Goal: Task Accomplishment & Management: Manage account settings

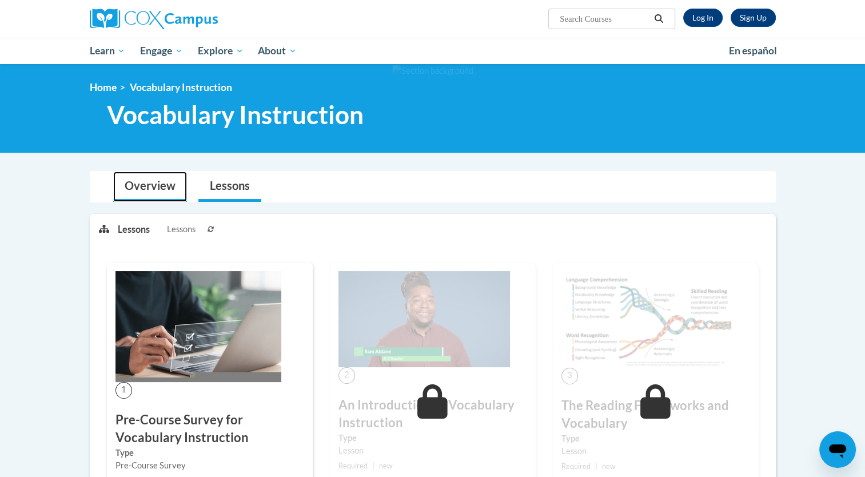
click at [137, 195] on link "Overview" at bounding box center [150, 187] width 74 height 30
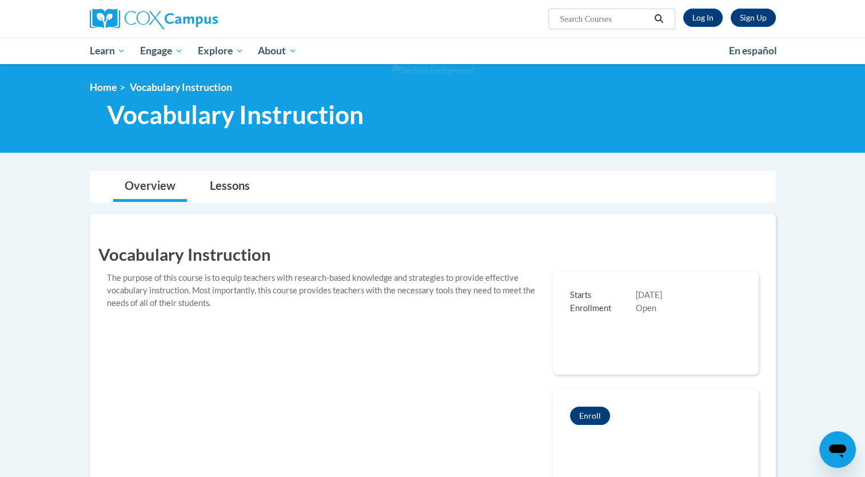
click at [613, 17] on input "Search..." at bounding box center [604, 19] width 91 height 14
type input "reading comprehension"
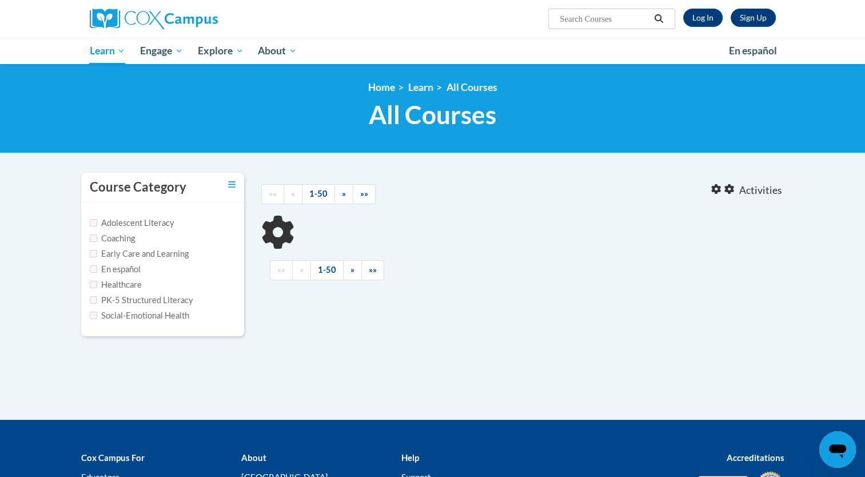
type input "reading comprehension"
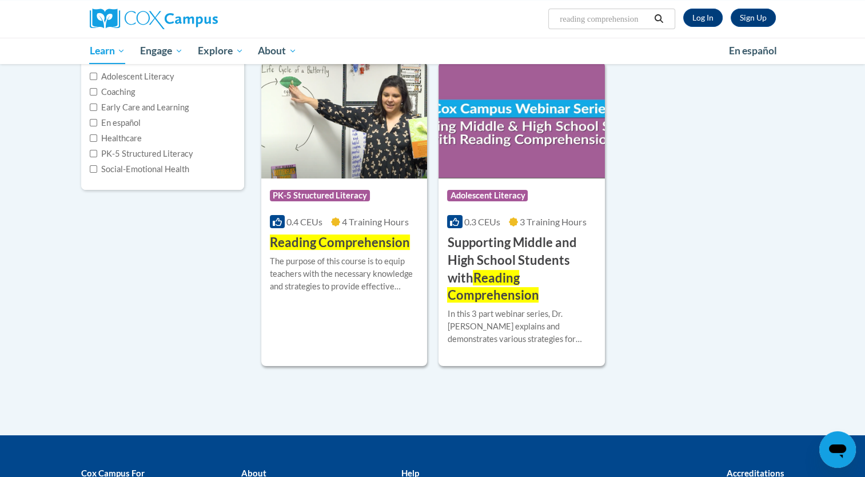
scroll to position [172, 0]
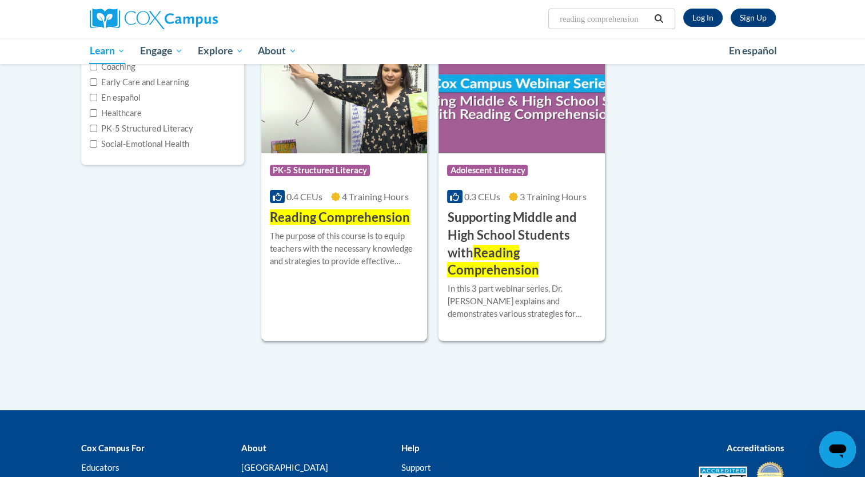
click at [372, 221] on span "Reading Comprehension" at bounding box center [340, 216] width 140 height 15
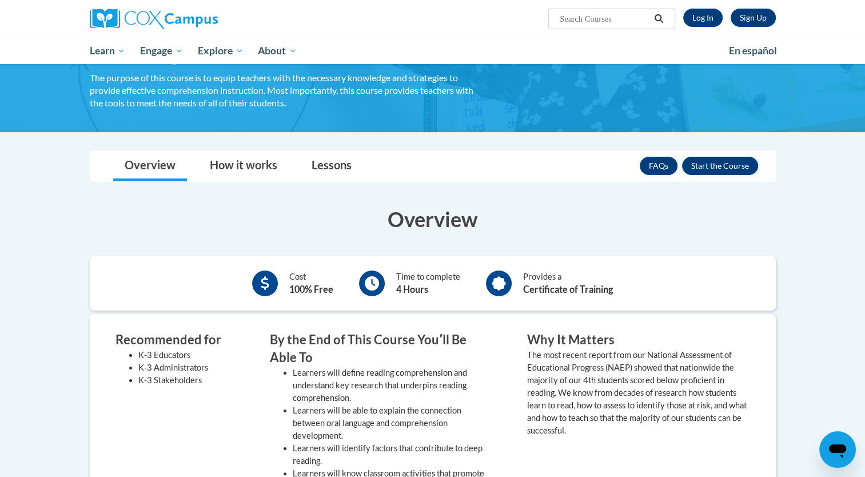
scroll to position [57, 0]
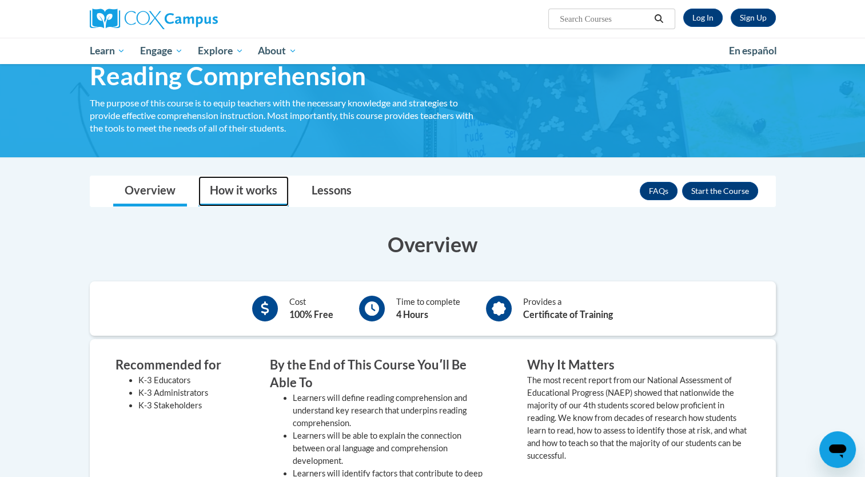
click at [256, 193] on link "How it works" at bounding box center [243, 191] width 90 height 30
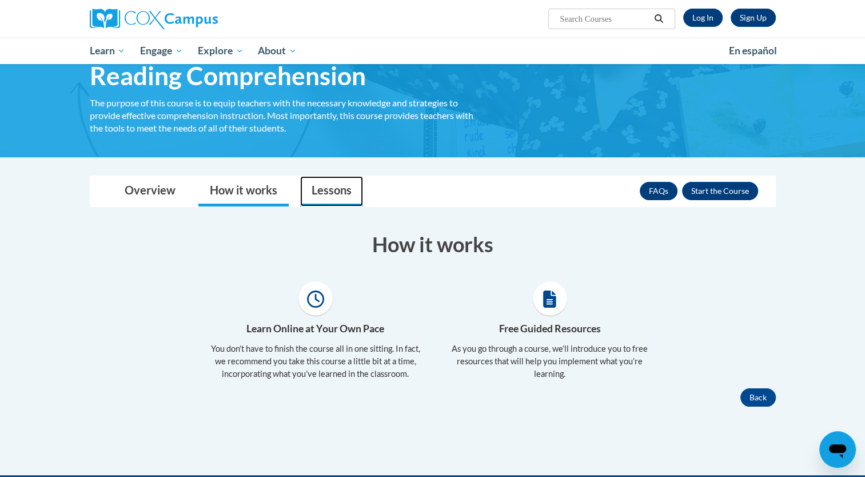
click at [329, 193] on link "Lessons" at bounding box center [331, 191] width 63 height 30
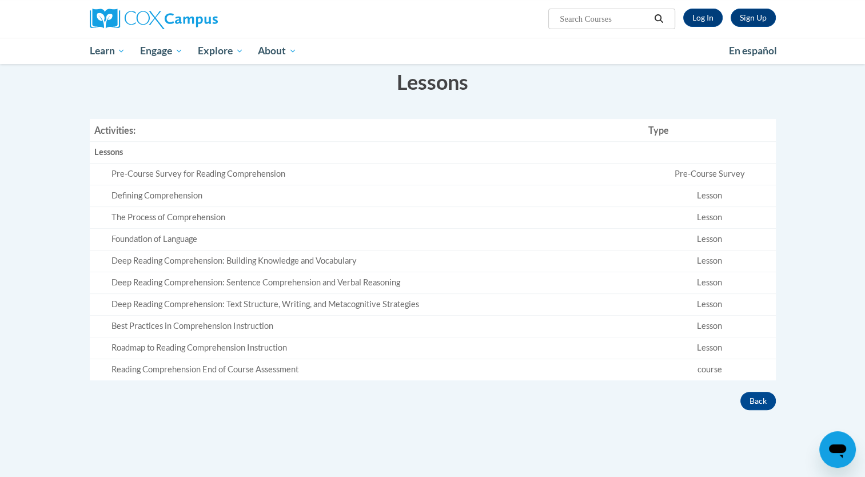
scroll to position [229, 0]
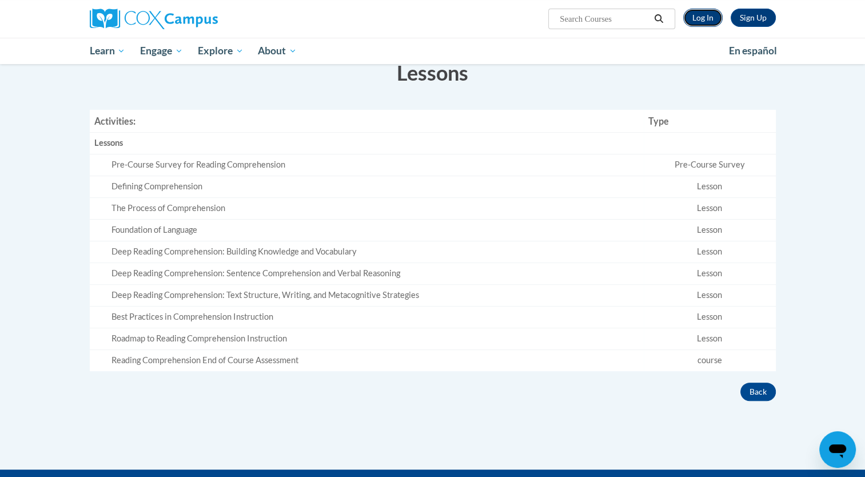
click at [707, 22] on link "Log In" at bounding box center [702, 18] width 39 height 18
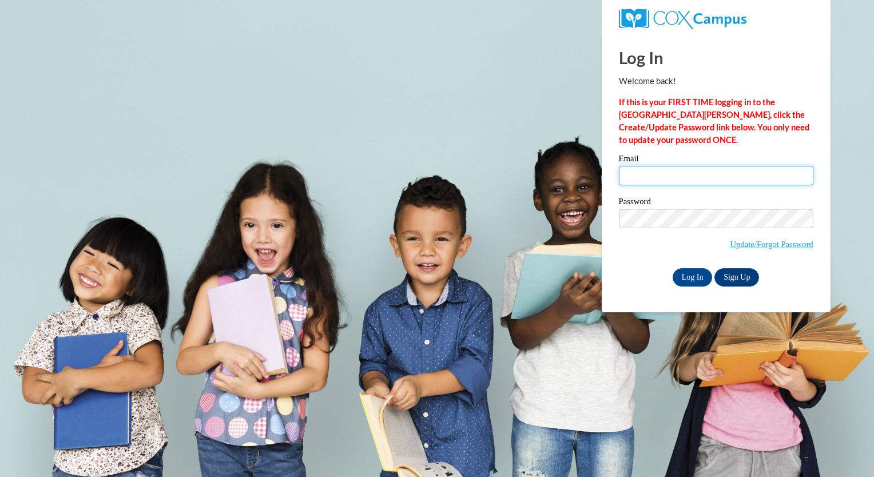
click at [663, 173] on input "Email" at bounding box center [716, 175] width 194 height 19
type input "marcus.harley@iasmyrna.org"
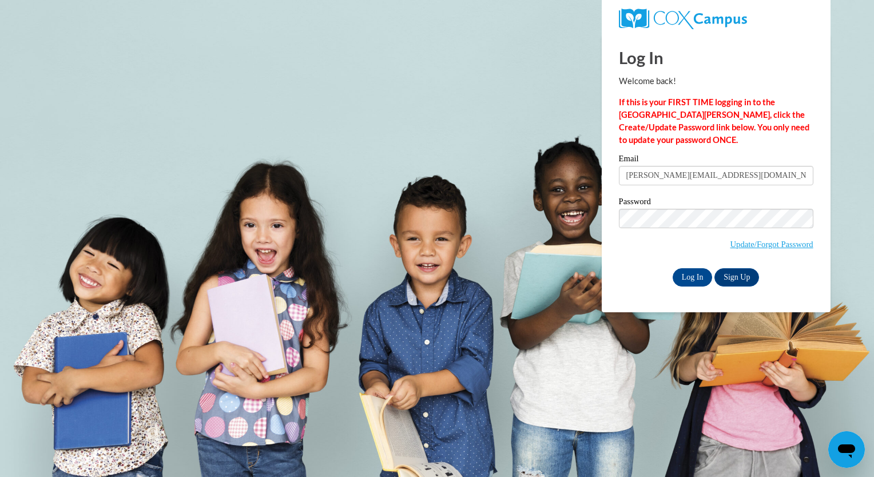
click at [611, 266] on div "Please enter your email! Please enter your password! Email marcus.harley@iasmyr…" at bounding box center [716, 220] width 212 height 132
click at [689, 277] on input "Log In" at bounding box center [693, 277] width 40 height 18
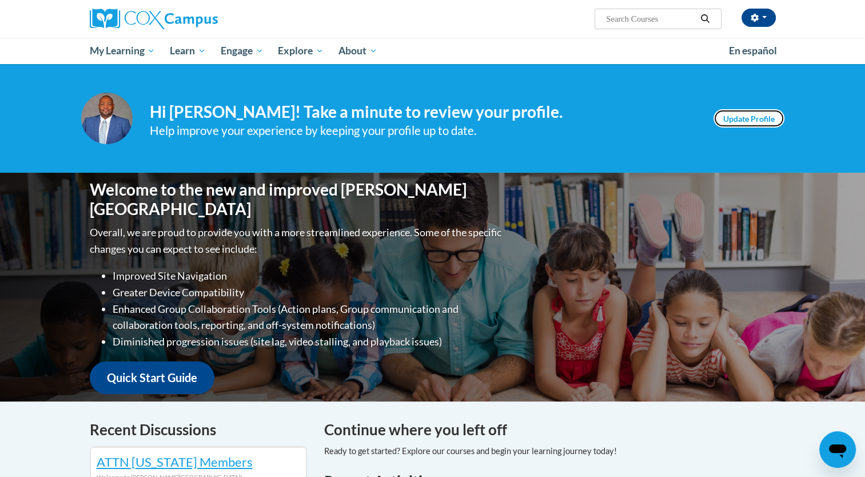
click at [731, 121] on link "Update Profile" at bounding box center [749, 118] width 71 height 18
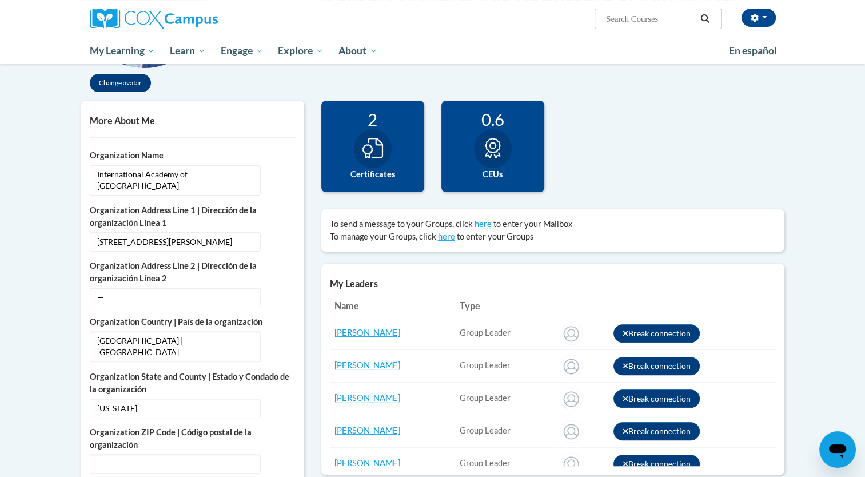
scroll to position [229, 0]
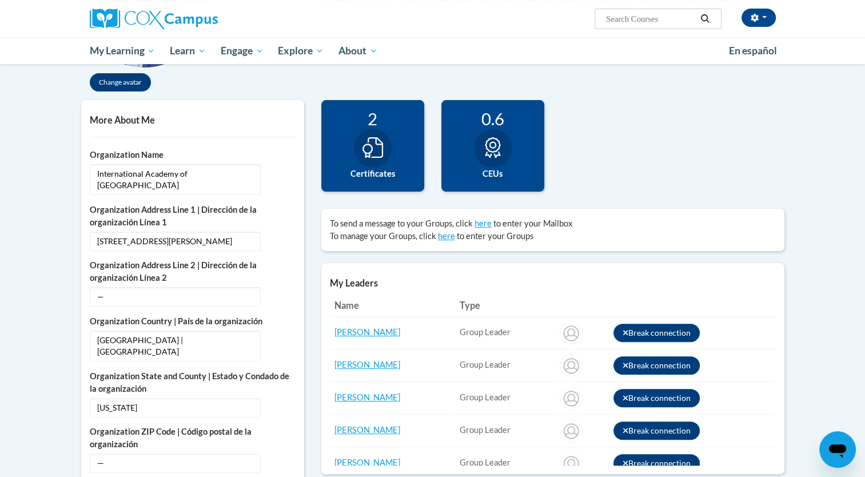
click at [375, 156] on icon at bounding box center [373, 147] width 21 height 21
click at [369, 157] on icon at bounding box center [373, 147] width 21 height 21
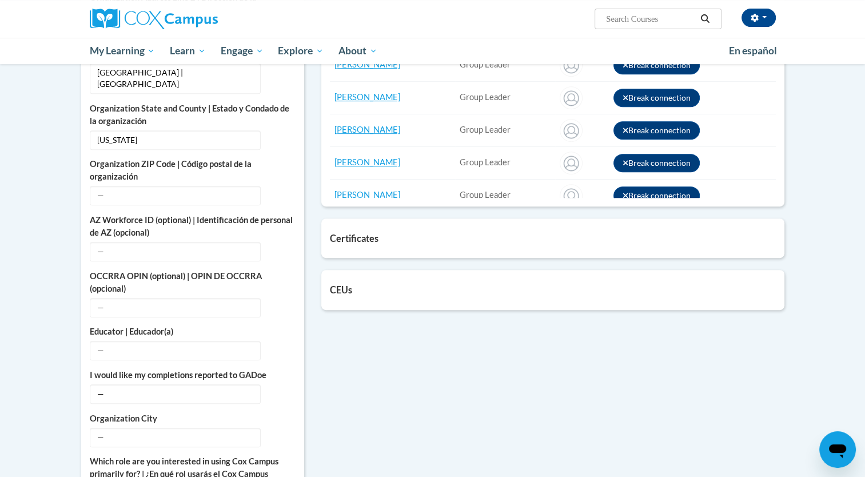
scroll to position [515, 0]
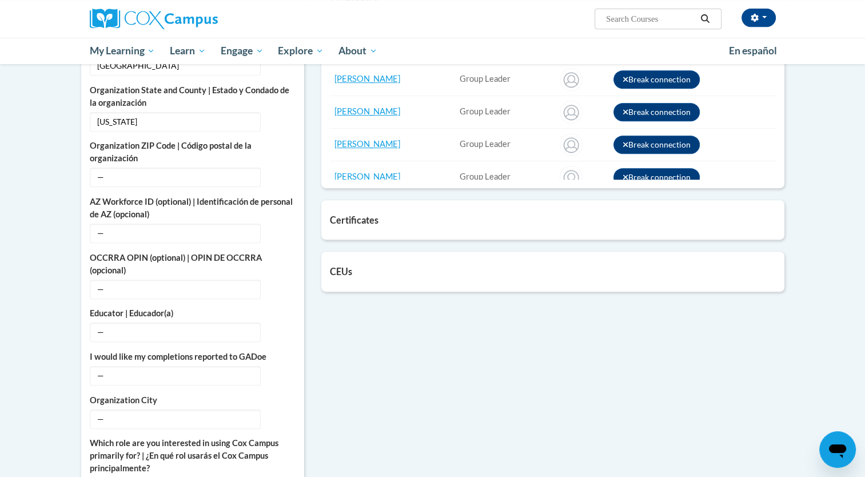
click at [379, 221] on h5 "Certificates" at bounding box center [553, 219] width 446 height 11
click at [373, 221] on h5 "Certificates" at bounding box center [553, 219] width 446 height 11
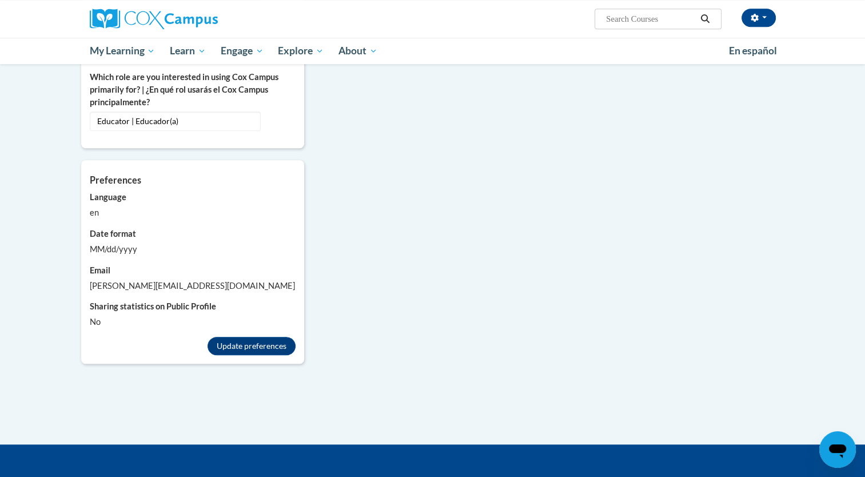
scroll to position [915, 0]
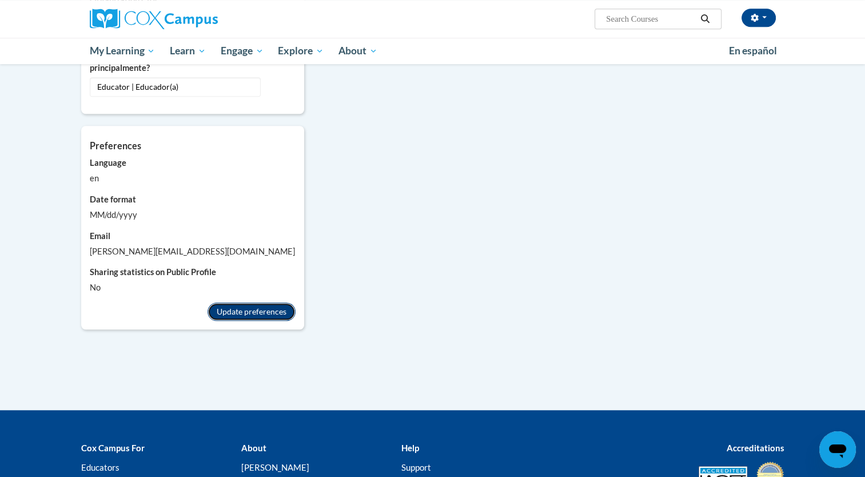
click at [249, 303] on button "Update preferences" at bounding box center [252, 312] width 88 height 18
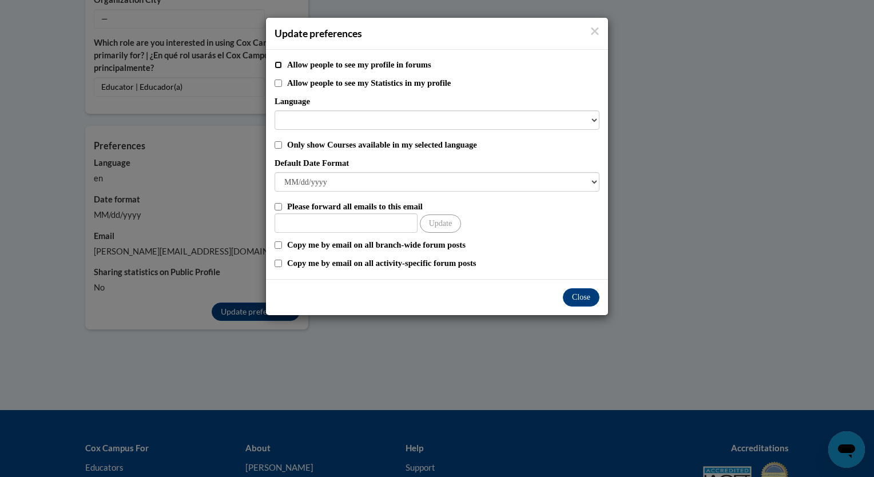
click at [277, 63] on input "Allow people to see my profile in forums" at bounding box center [277, 64] width 7 height 7
checkbox input "true"
click at [353, 121] on select "Language" at bounding box center [436, 119] width 325 height 19
click at [348, 123] on select "Language" at bounding box center [436, 119] width 325 height 19
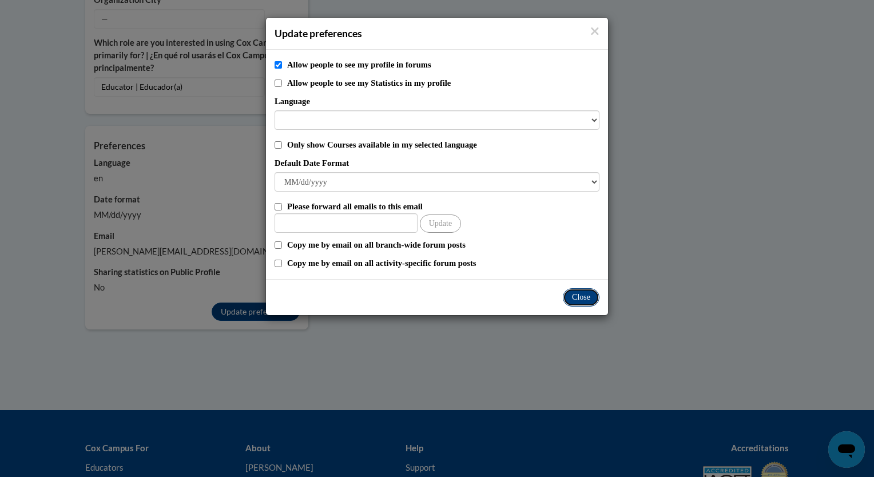
click at [586, 299] on button "Close" at bounding box center [581, 297] width 37 height 18
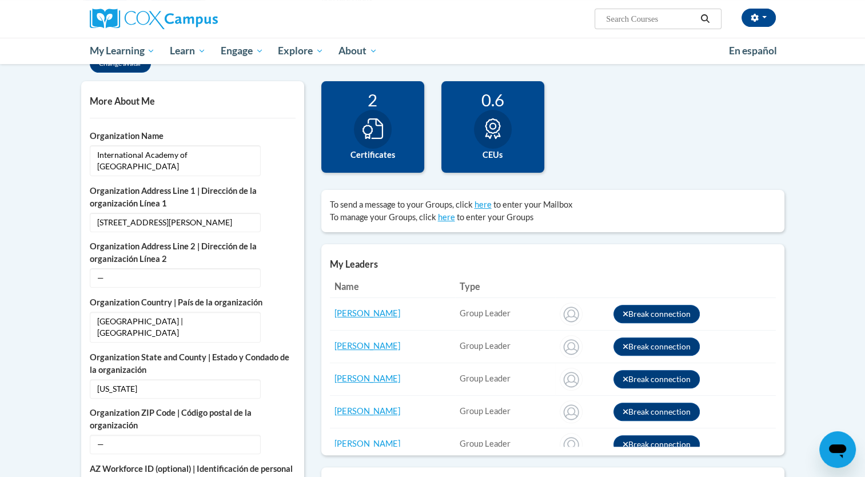
scroll to position [0, 0]
